Goal: Task Accomplishment & Management: Complete application form

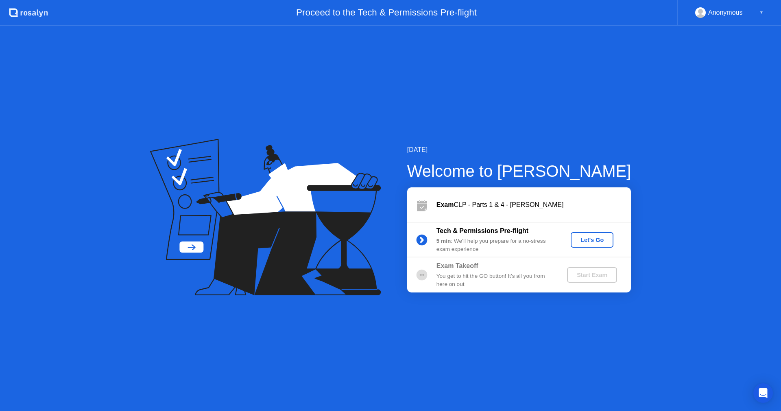
click at [593, 241] on div "Let's Go" at bounding box center [592, 239] width 36 height 7
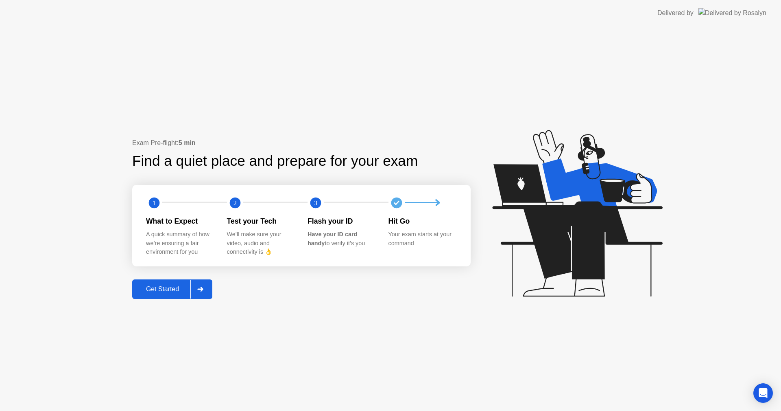
click at [172, 291] on div "Get Started" at bounding box center [163, 288] width 56 height 7
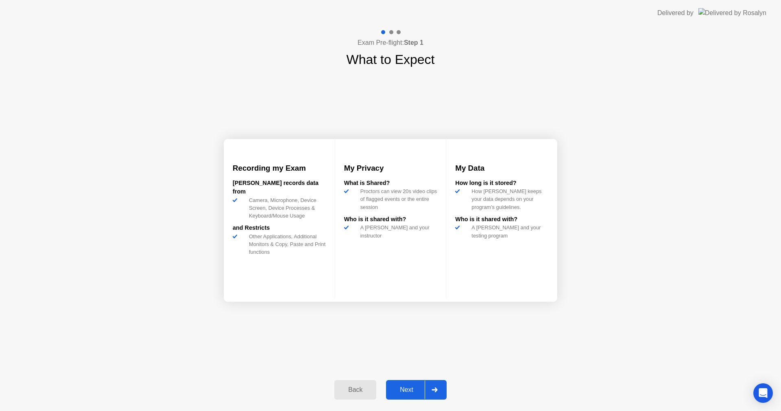
click at [406, 392] on div "Next" at bounding box center [407, 389] width 36 height 7
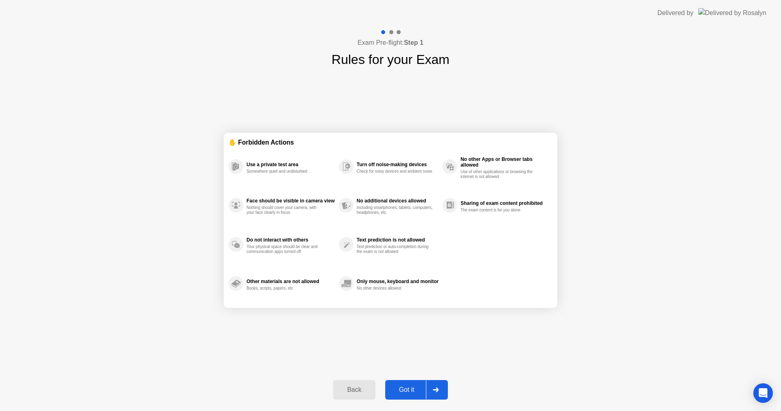
click at [408, 387] on div "Got it" at bounding box center [407, 389] width 38 height 7
select select "**********"
select select "*******"
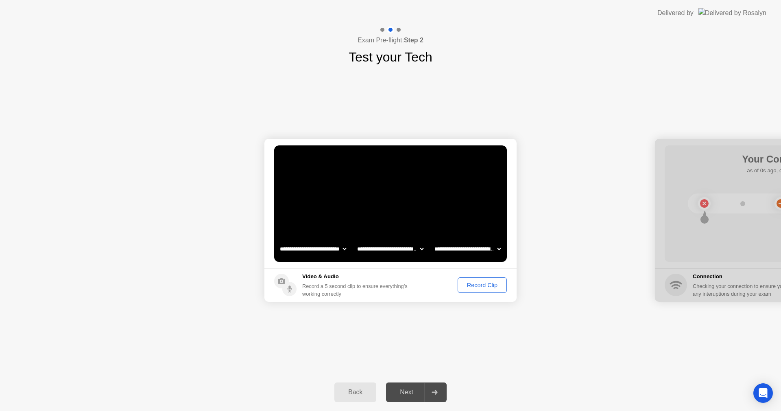
click at [473, 287] on div "Record Clip" at bounding box center [483, 285] width 44 height 7
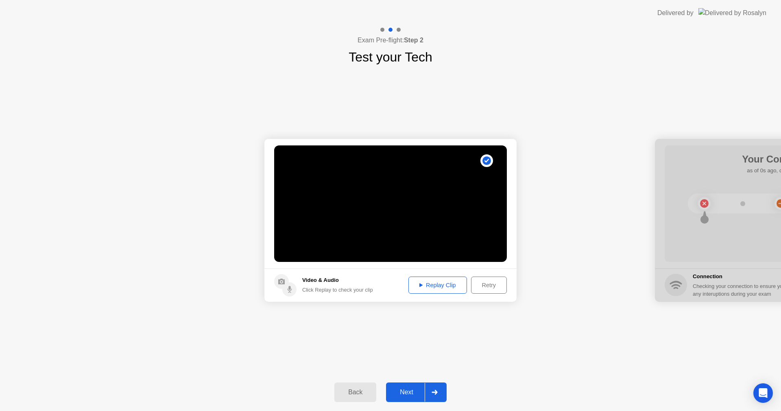
click at [441, 284] on div "Replay Clip" at bounding box center [437, 285] width 53 height 7
click at [486, 285] on div "Retry" at bounding box center [489, 285] width 30 height 7
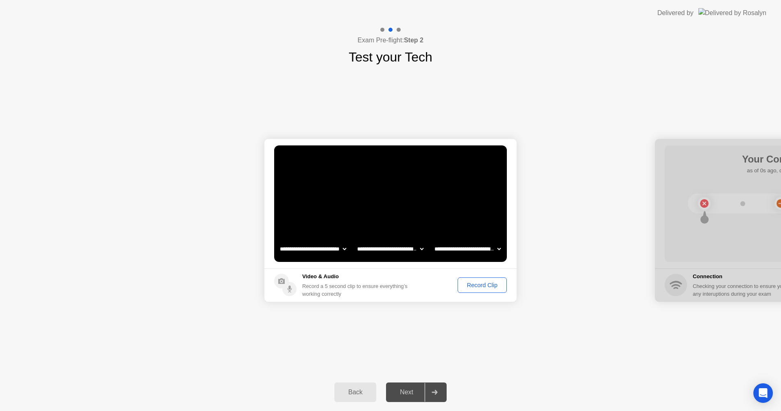
click at [486, 285] on div "Record Clip" at bounding box center [483, 285] width 44 height 7
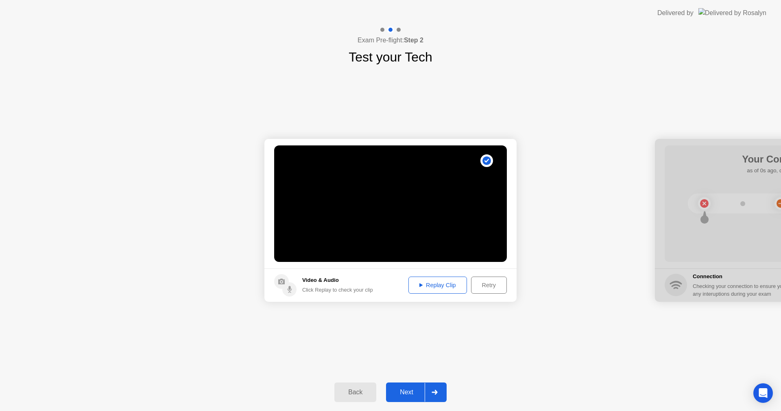
click at [445, 285] on div "Replay Clip" at bounding box center [437, 285] width 53 height 7
click at [406, 392] on div "Next" at bounding box center [407, 391] width 36 height 7
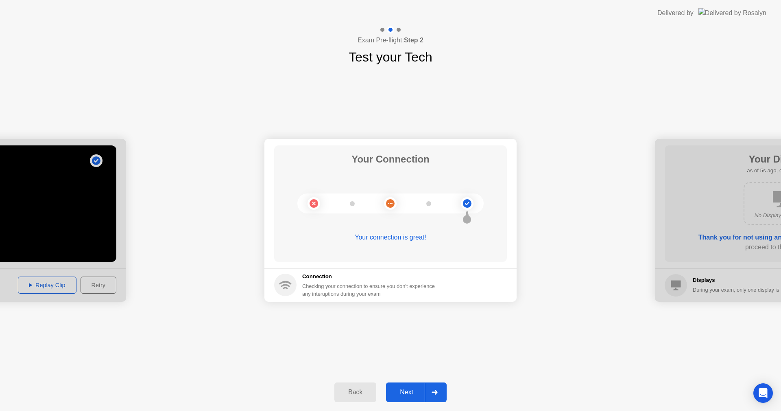
click at [406, 392] on div "Next" at bounding box center [407, 391] width 36 height 7
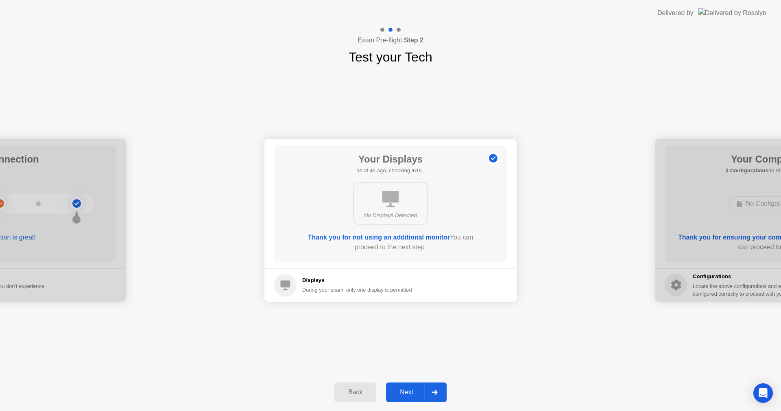
click at [406, 392] on div "Next" at bounding box center [407, 391] width 36 height 7
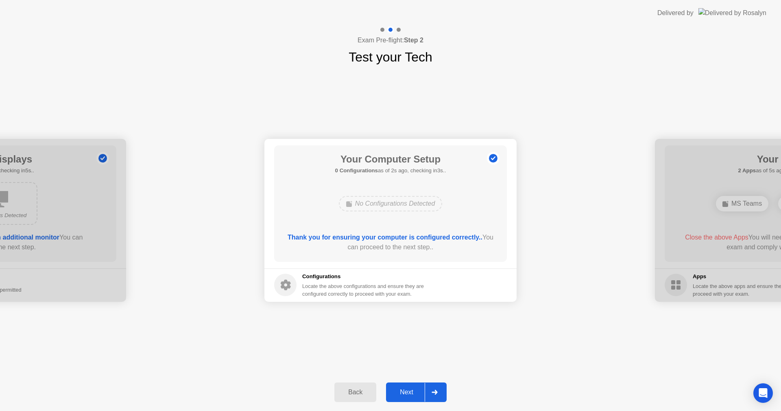
click at [406, 392] on div "Next" at bounding box center [407, 391] width 36 height 7
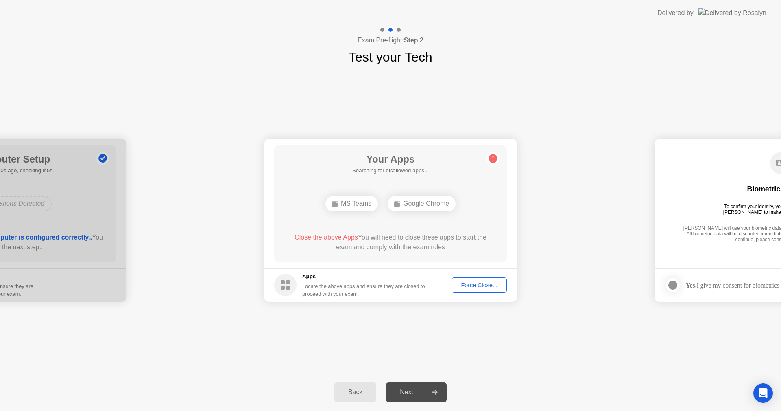
click at [465, 288] on div "Force Close..." at bounding box center [480, 285] width 50 height 7
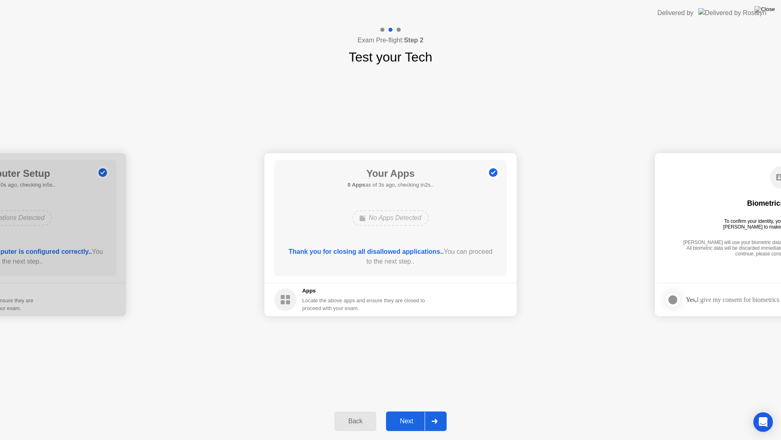
click at [410, 410] on div "Next" at bounding box center [407, 420] width 36 height 7
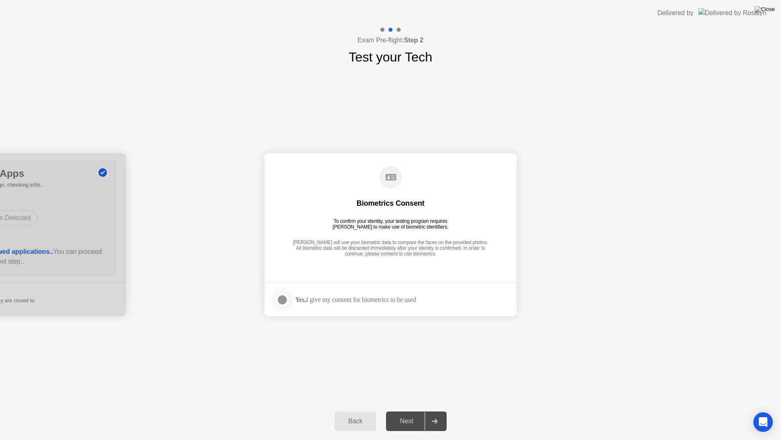
click at [283, 297] on div at bounding box center [283, 300] width 10 height 10
click at [410, 410] on div "Next" at bounding box center [407, 420] width 36 height 7
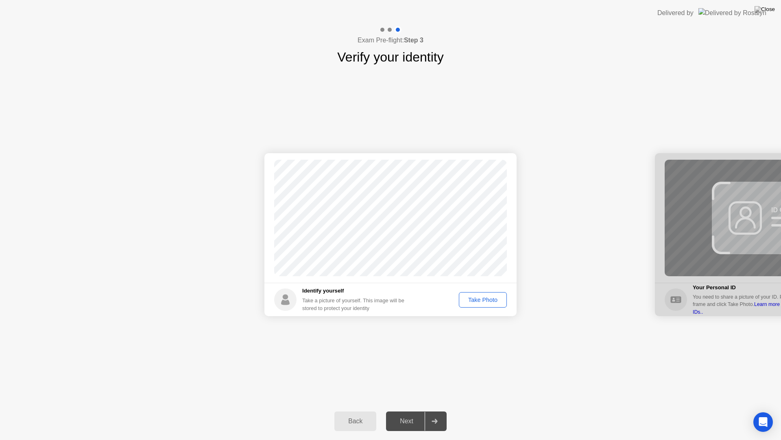
click at [482, 300] on div "Take Photo" at bounding box center [483, 299] width 42 height 7
click at [410, 410] on div "Next" at bounding box center [407, 420] width 36 height 7
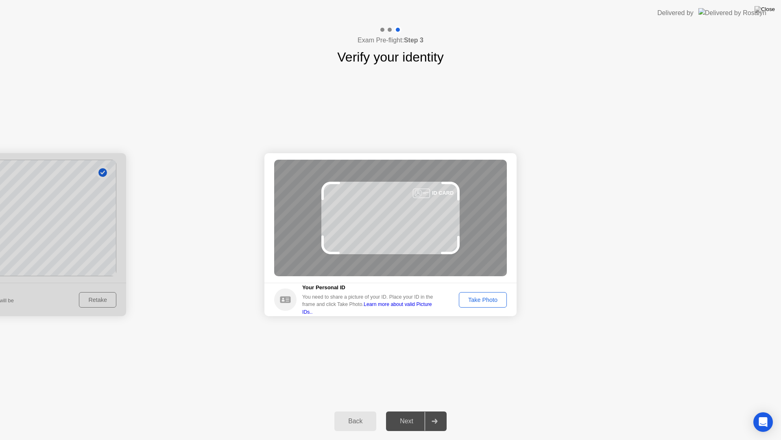
click at [486, 298] on div "Take Photo" at bounding box center [483, 299] width 42 height 7
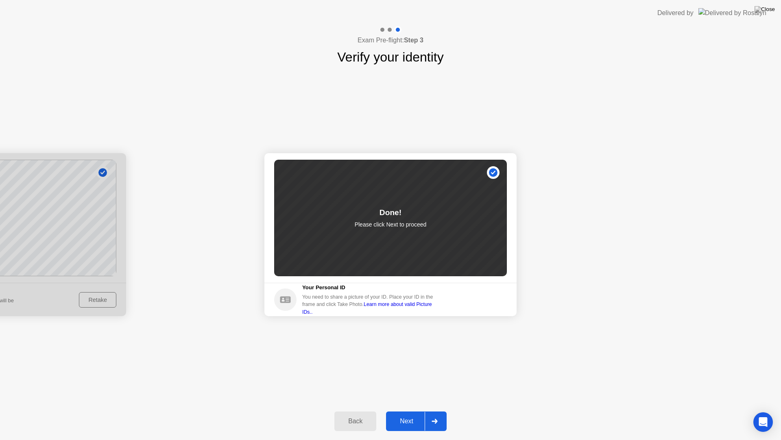
click at [410, 410] on div "Next" at bounding box center [407, 420] width 36 height 7
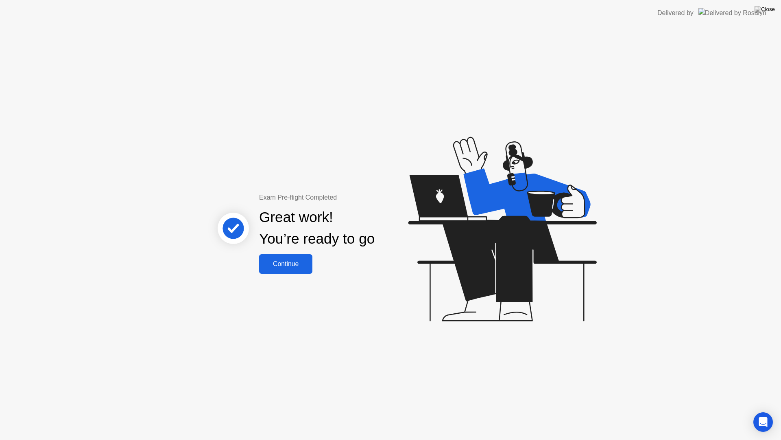
click at [289, 260] on div "Continue" at bounding box center [286, 263] width 48 height 7
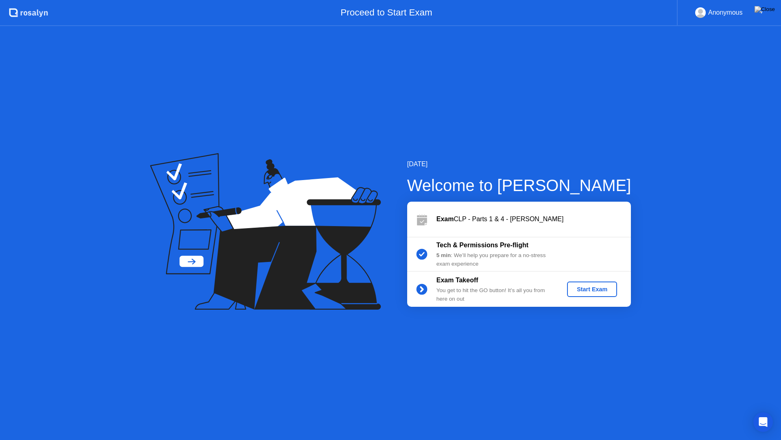
click at [594, 289] on div "Start Exam" at bounding box center [593, 289] width 44 height 7
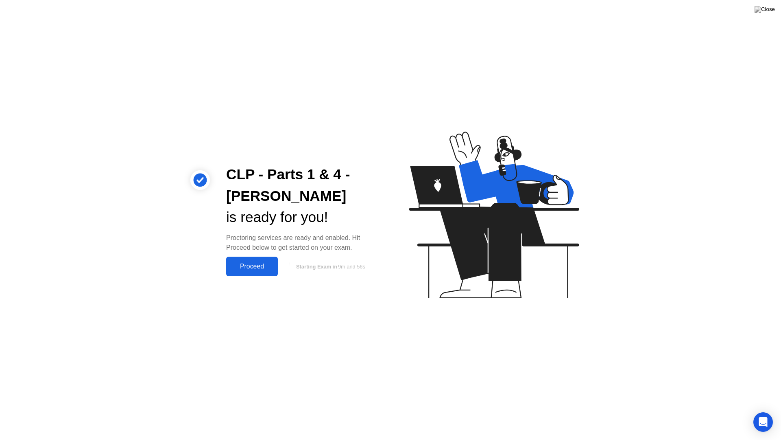
click at [260, 266] on div "Proceed" at bounding box center [252, 265] width 47 height 7
